Goal: Understand process/instructions: Learn how to perform a task or action

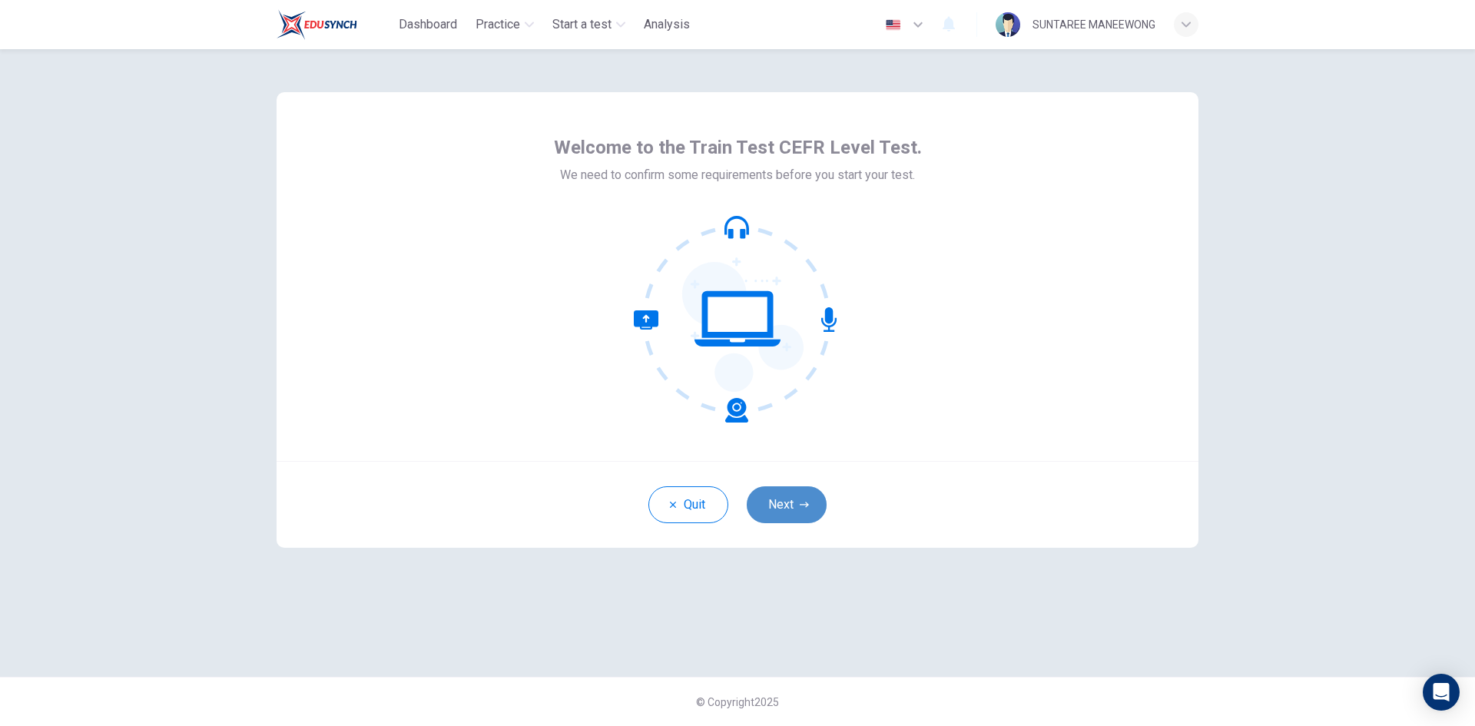
click at [789, 505] on button "Next" at bounding box center [787, 504] width 80 height 37
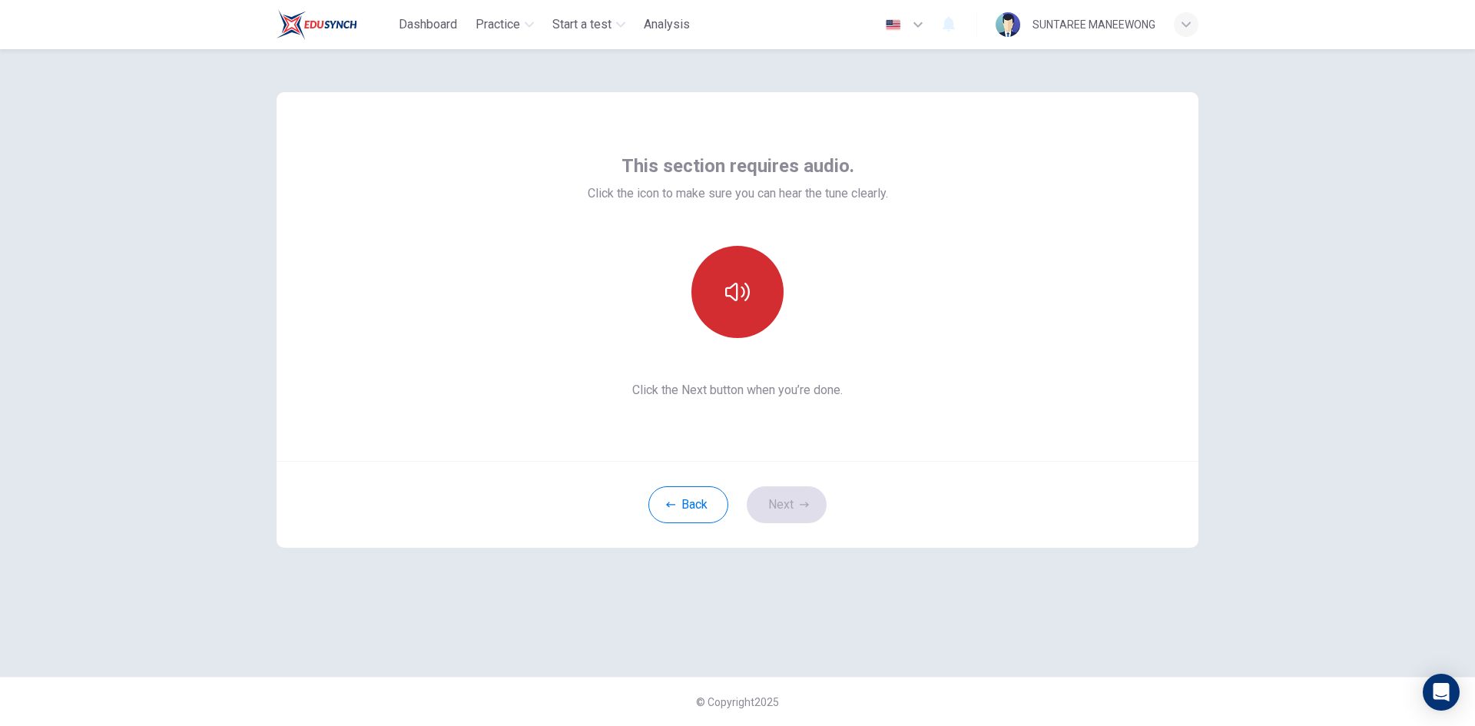
click at [737, 295] on icon "button" at bounding box center [737, 292] width 25 height 18
click at [760, 508] on button "Next" at bounding box center [787, 504] width 80 height 37
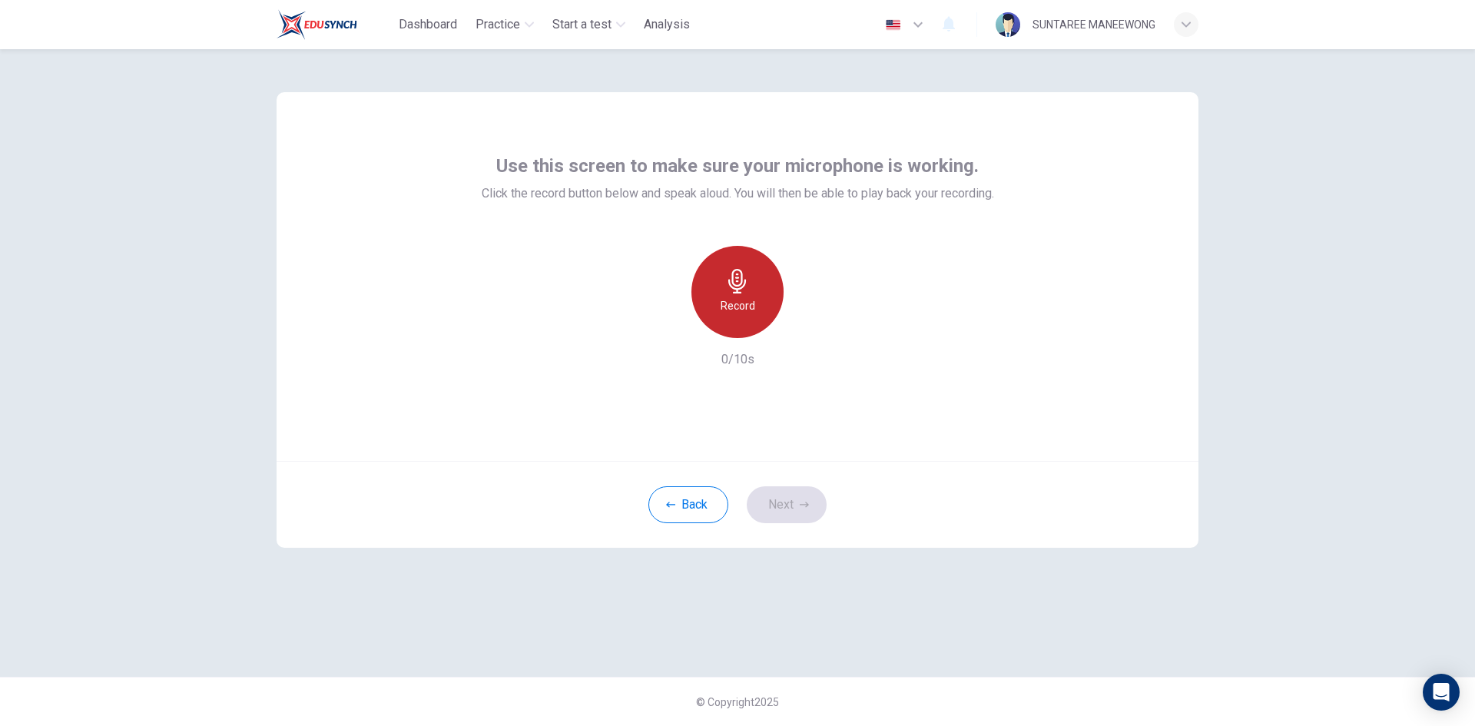
click at [733, 320] on div "Record" at bounding box center [737, 292] width 92 height 92
click at [769, 502] on button "Next" at bounding box center [787, 504] width 80 height 37
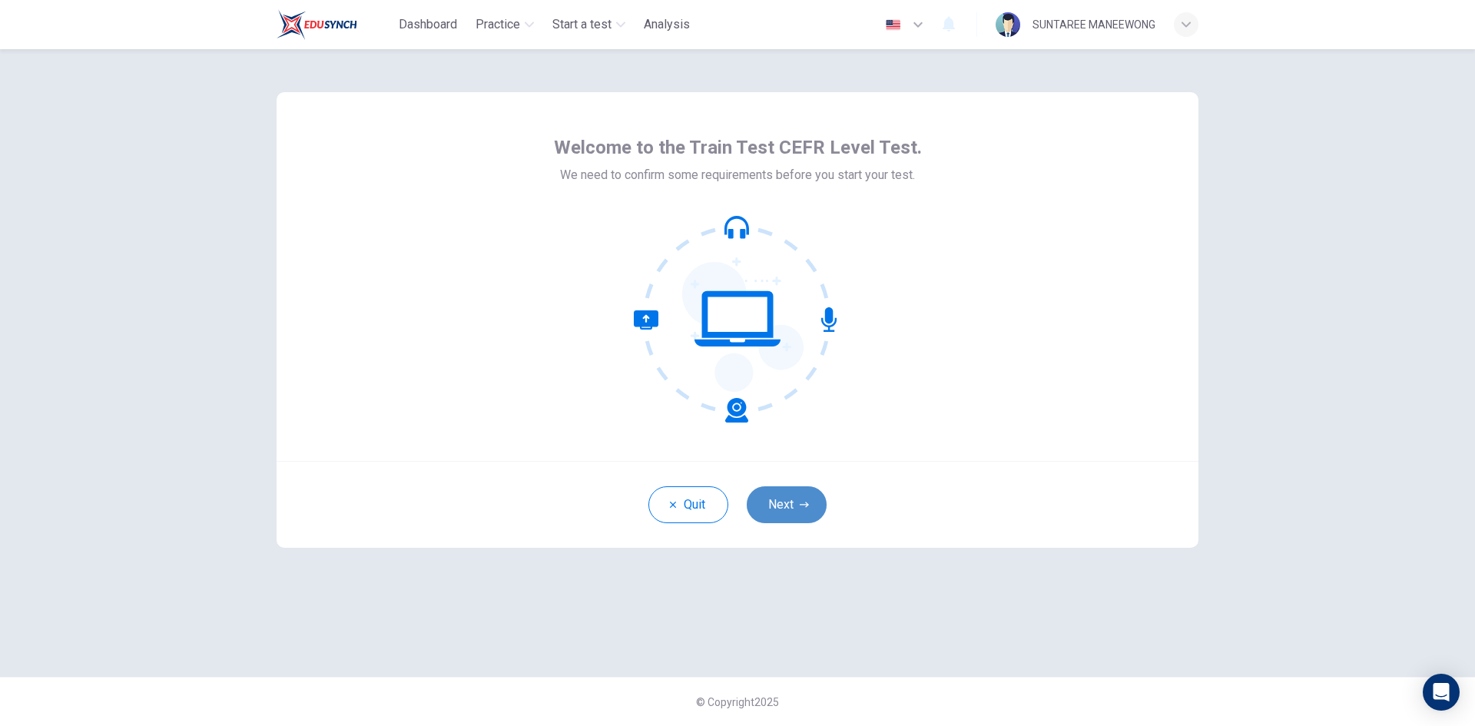
click at [793, 500] on button "Next" at bounding box center [787, 504] width 80 height 37
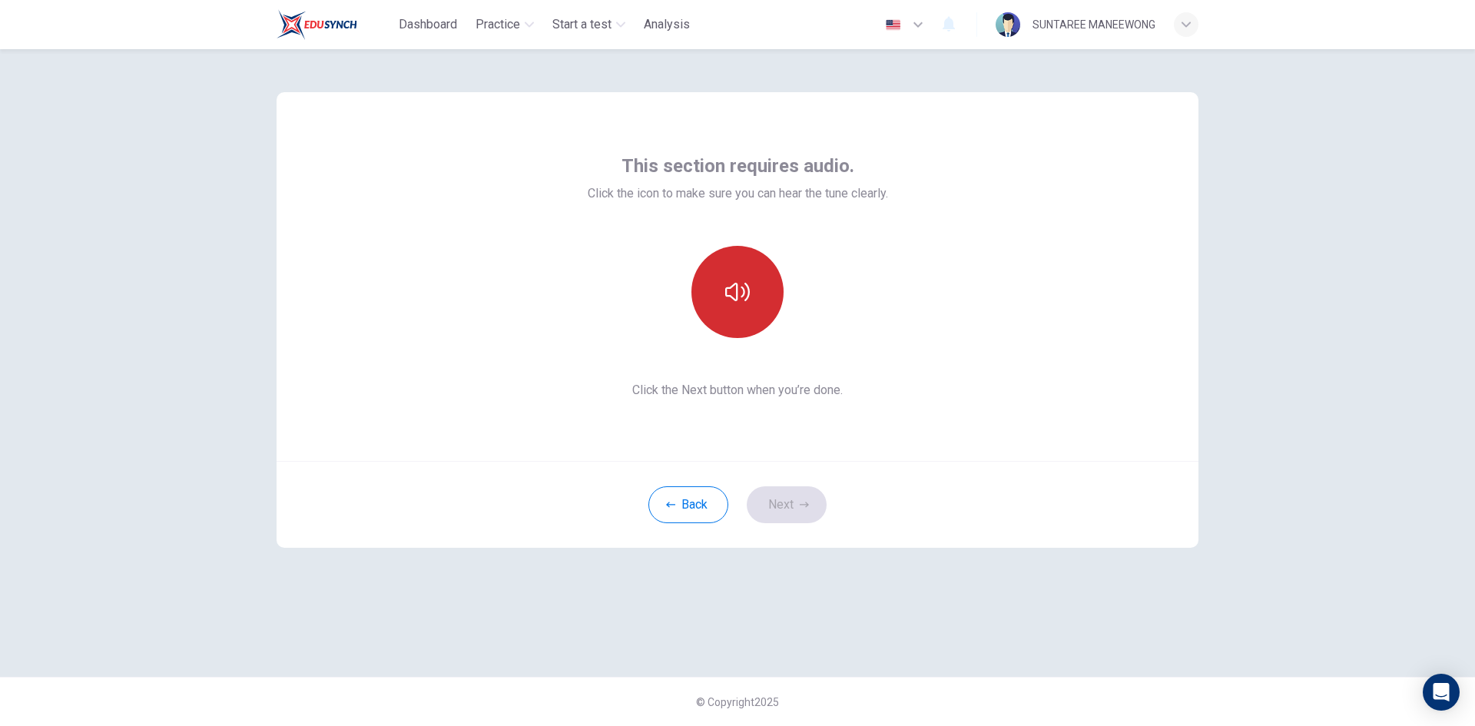
click at [728, 317] on button "button" at bounding box center [737, 292] width 92 height 92
click at [783, 499] on button "Next" at bounding box center [787, 504] width 80 height 37
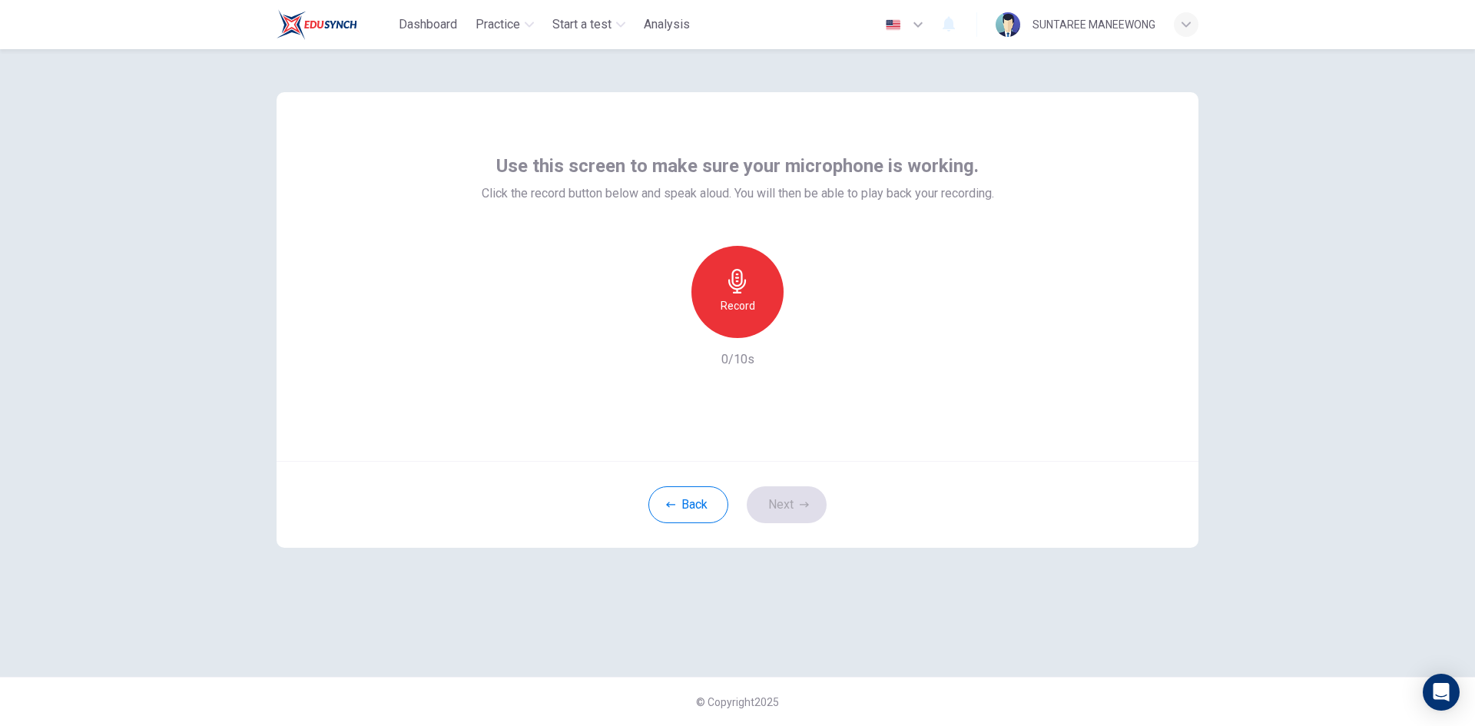
click at [714, 313] on div "Record" at bounding box center [737, 292] width 92 height 92
click at [784, 512] on button "Next" at bounding box center [787, 504] width 80 height 37
